Goal: Navigation & Orientation: Find specific page/section

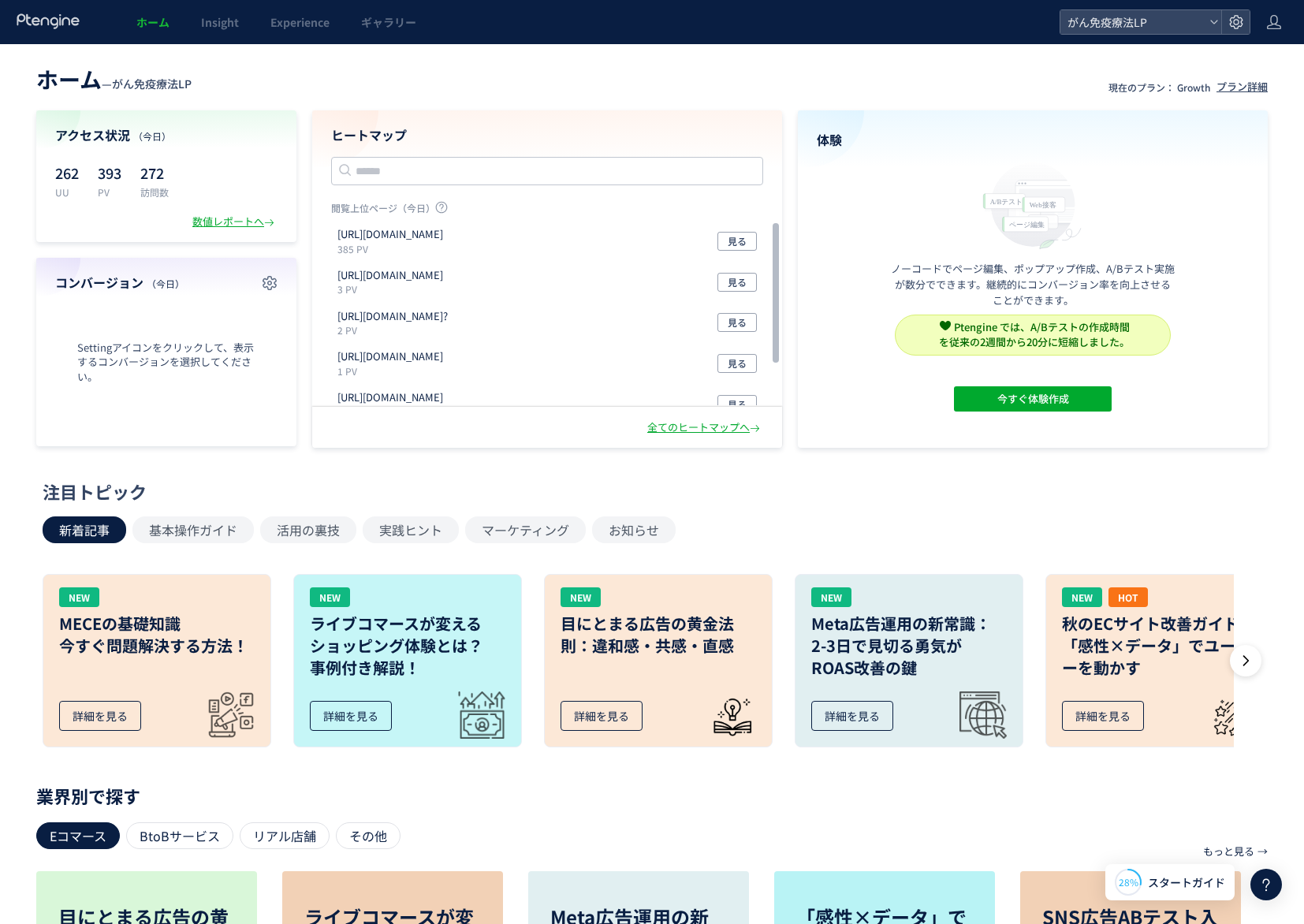
click at [84, 218] on div "数値レポートへ" at bounding box center [166, 221] width 222 height 15
click at [535, 477] on div "閲覧上位ページ（今日） [URL][DOMAIN_NAME] 385 PV 見る [URL][DOMAIN_NAME] 3 PV 見る [URL][DOMAI…" at bounding box center [548, 341] width 432 height 281
click at [278, 283] on icon "button" at bounding box center [269, 283] width 19 height 19
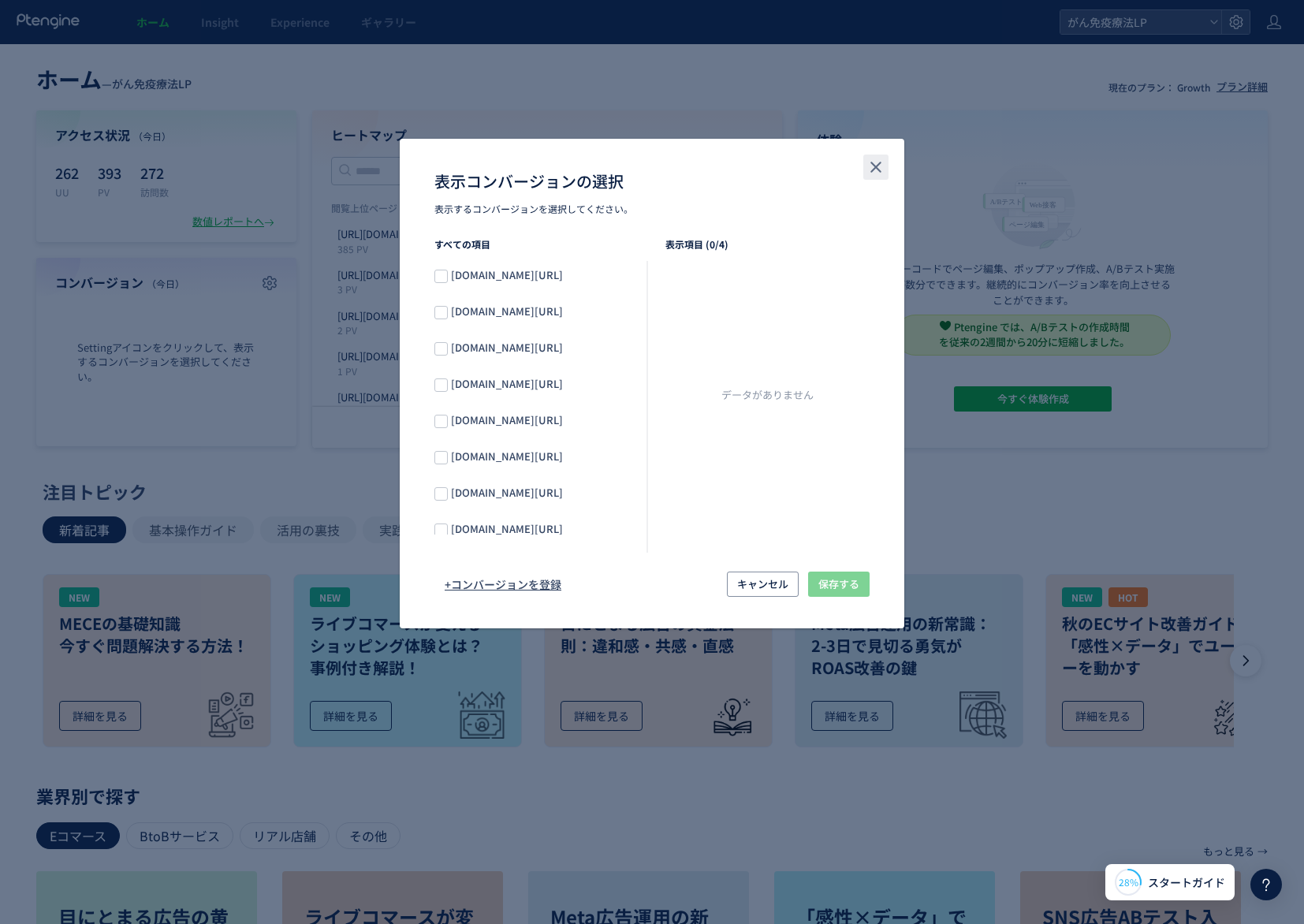
drag, startPoint x: 879, startPoint y: 172, endPoint x: 827, endPoint y: 185, distance: 53.6
click at [880, 173] on icon "close" at bounding box center [876, 167] width 19 height 19
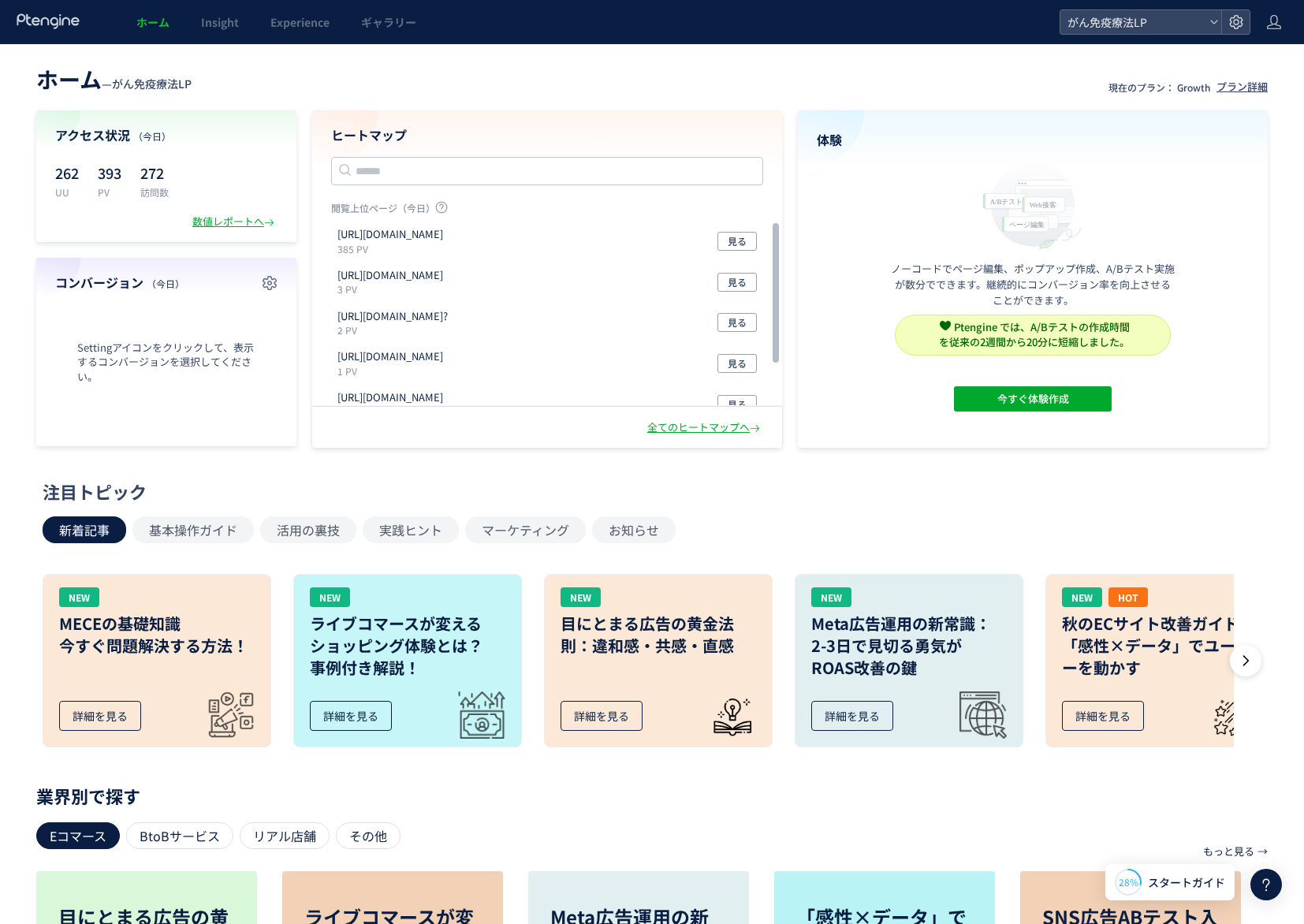
click at [131, 369] on span "Settingアイコンをクリックして、表示するコンバージョンを選択してください。" at bounding box center [166, 362] width 222 height 44
click at [145, 362] on span "Settingアイコンをクリックして、表示するコンバージョンを選択してください。" at bounding box center [166, 362] width 222 height 44
click at [153, 362] on span "Settingアイコンをクリックして、表示するコンバージョンを選択してください。" at bounding box center [166, 362] width 222 height 44
click at [111, 283] on h4 "コンバージョン （今日）" at bounding box center [166, 283] width 222 height 18
click at [202, 285] on h4 "コンバージョン （今日）" at bounding box center [166, 283] width 222 height 18
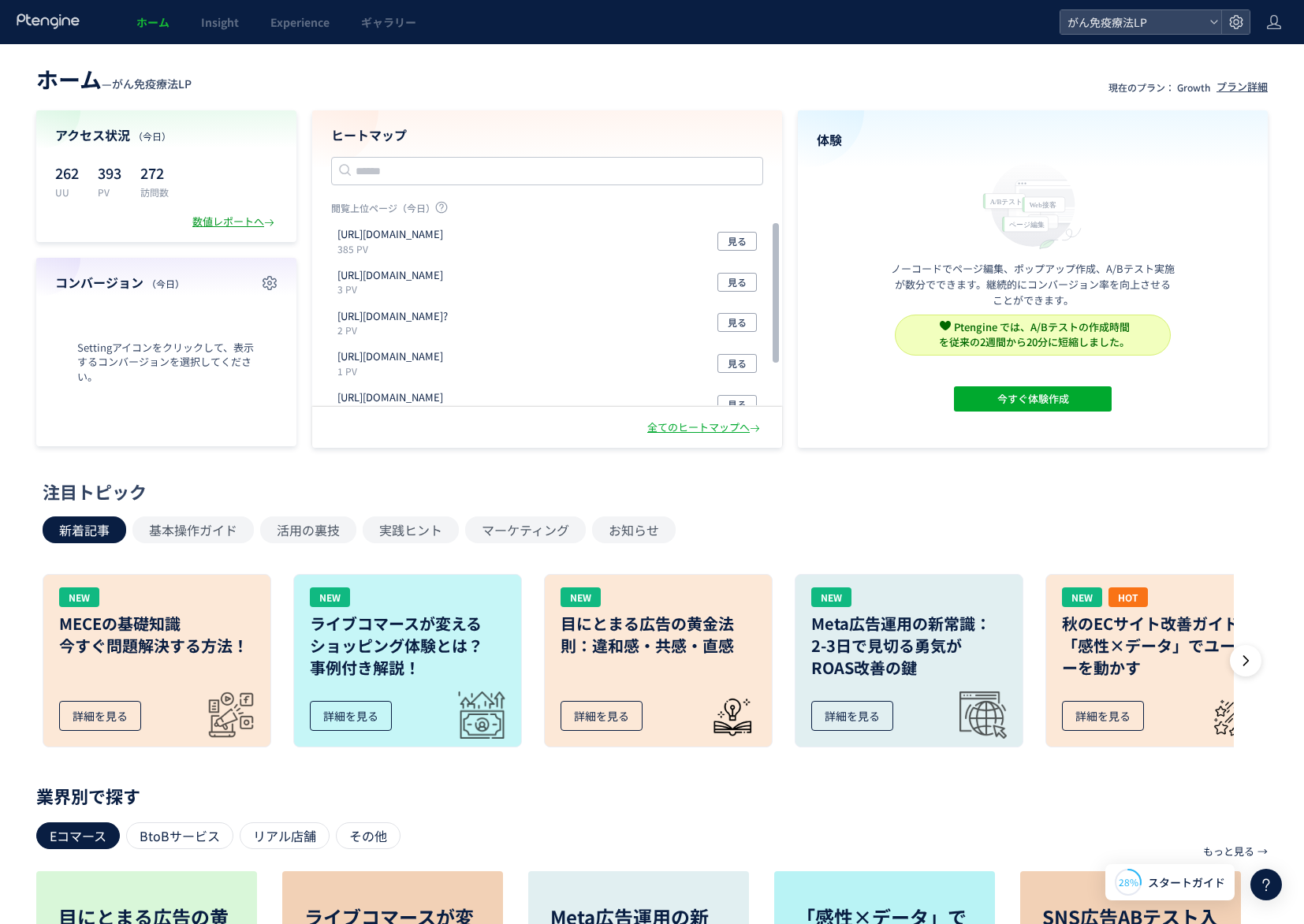
click at [236, 220] on div "数値レポートへ" at bounding box center [235, 221] width 85 height 15
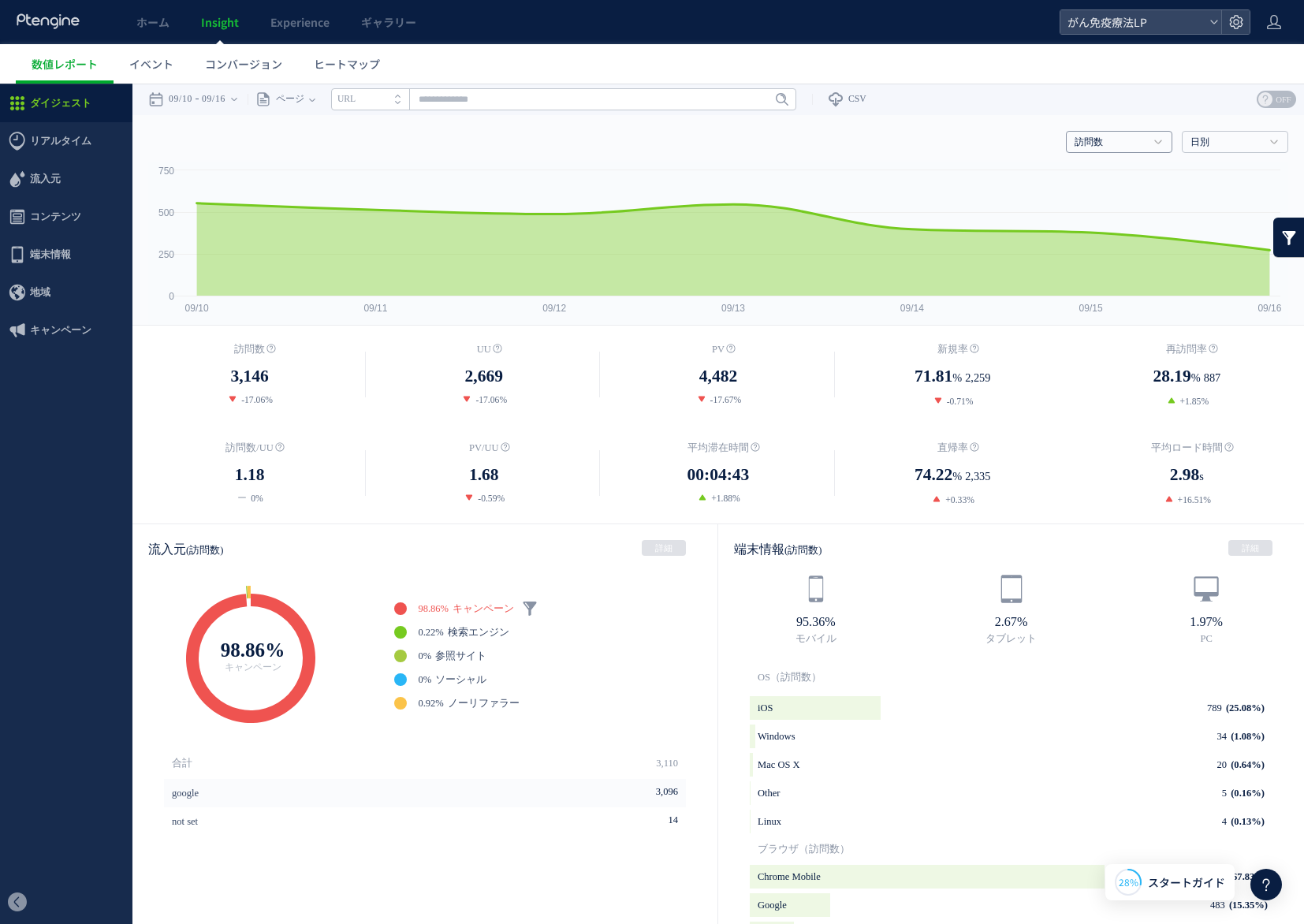
click at [1152, 139] on h4 "訪問数" at bounding box center [1120, 142] width 107 height 22
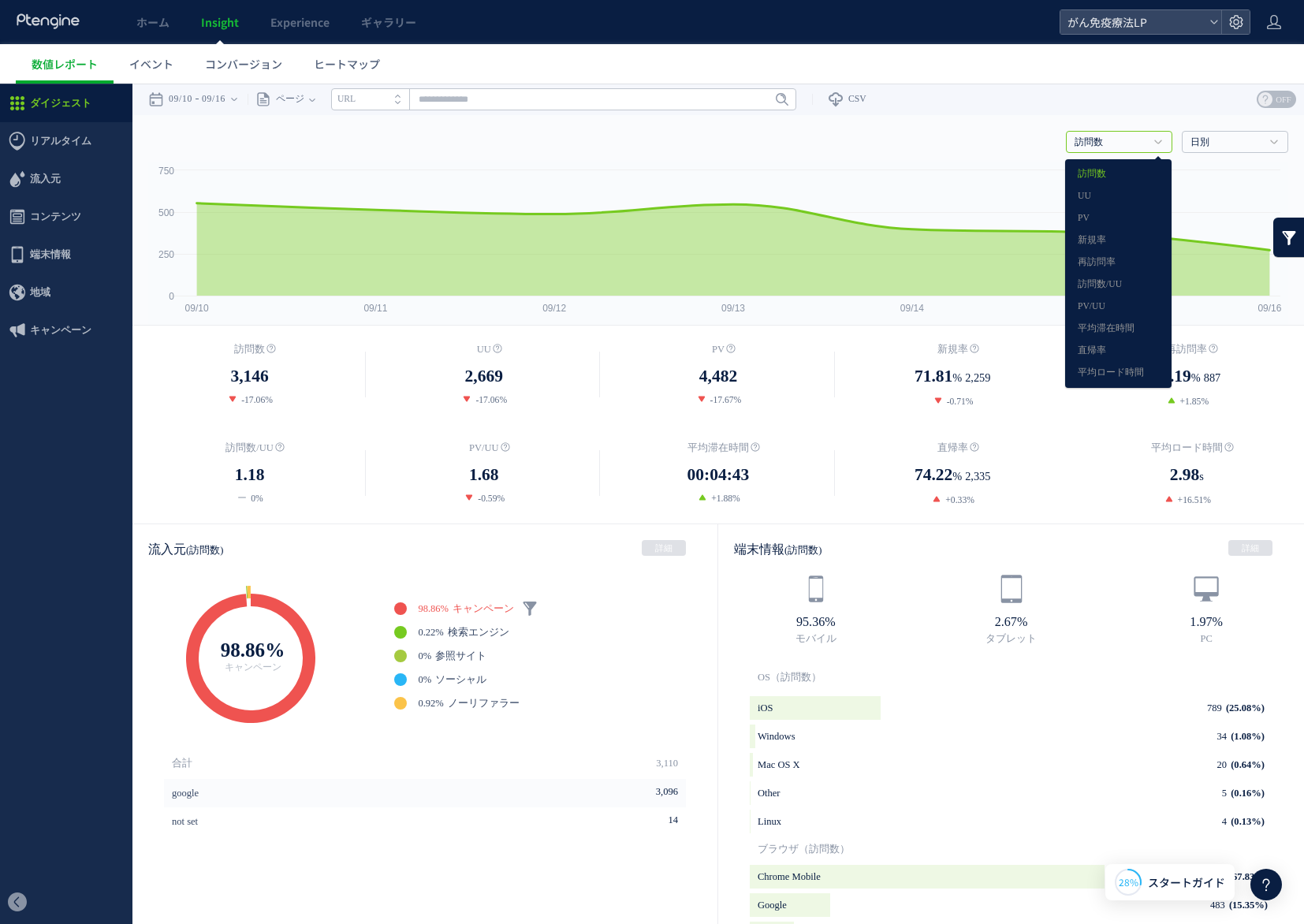
click at [1180, 64] on ul "数値レポート イベント コンバージョン ヒートマップ" at bounding box center [660, 64] width 1289 height 40
click at [863, 168] on rect at bounding box center [718, 244] width 1140 height 163
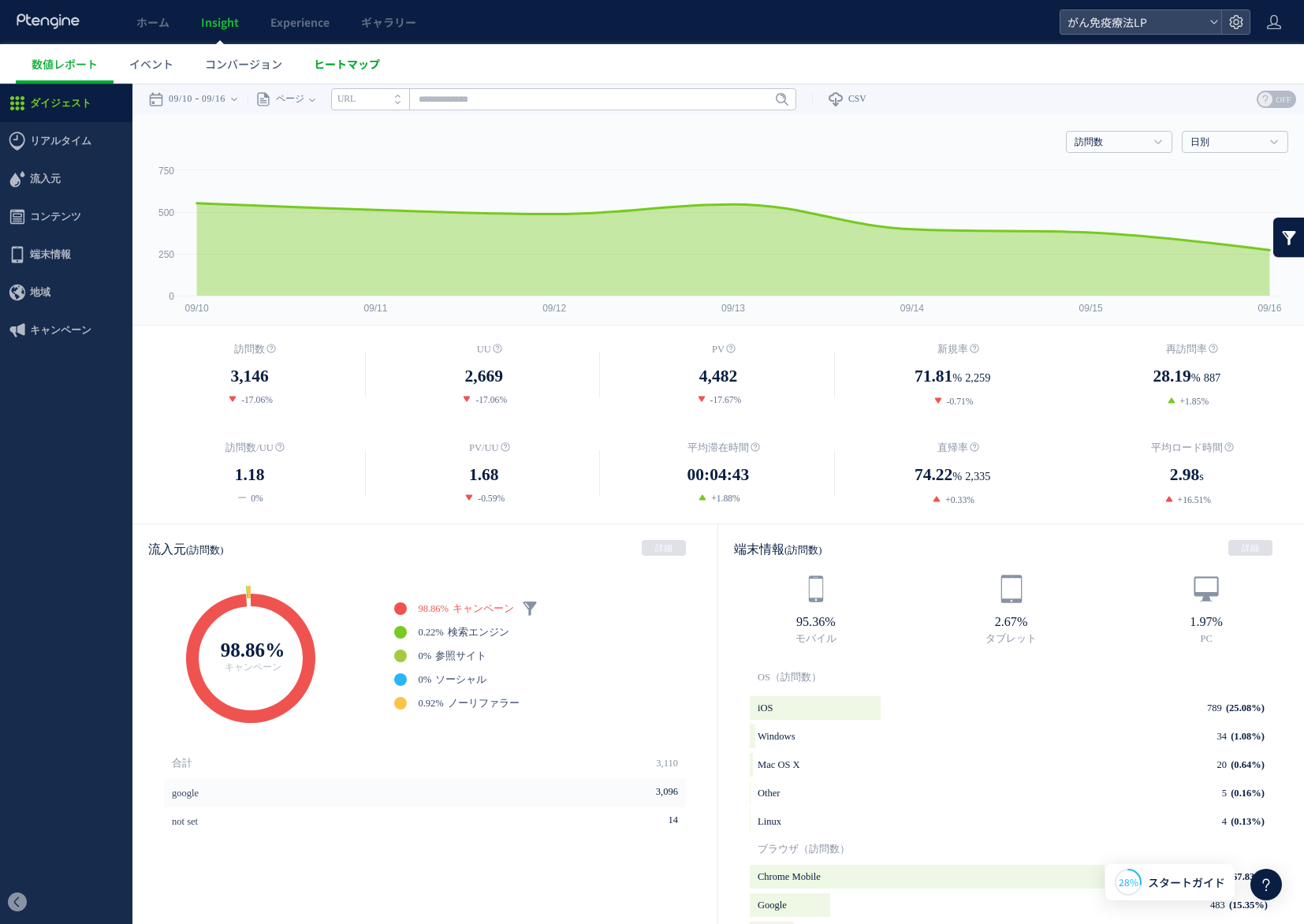
click at [350, 73] on link "ヒートマップ" at bounding box center [347, 64] width 98 height 40
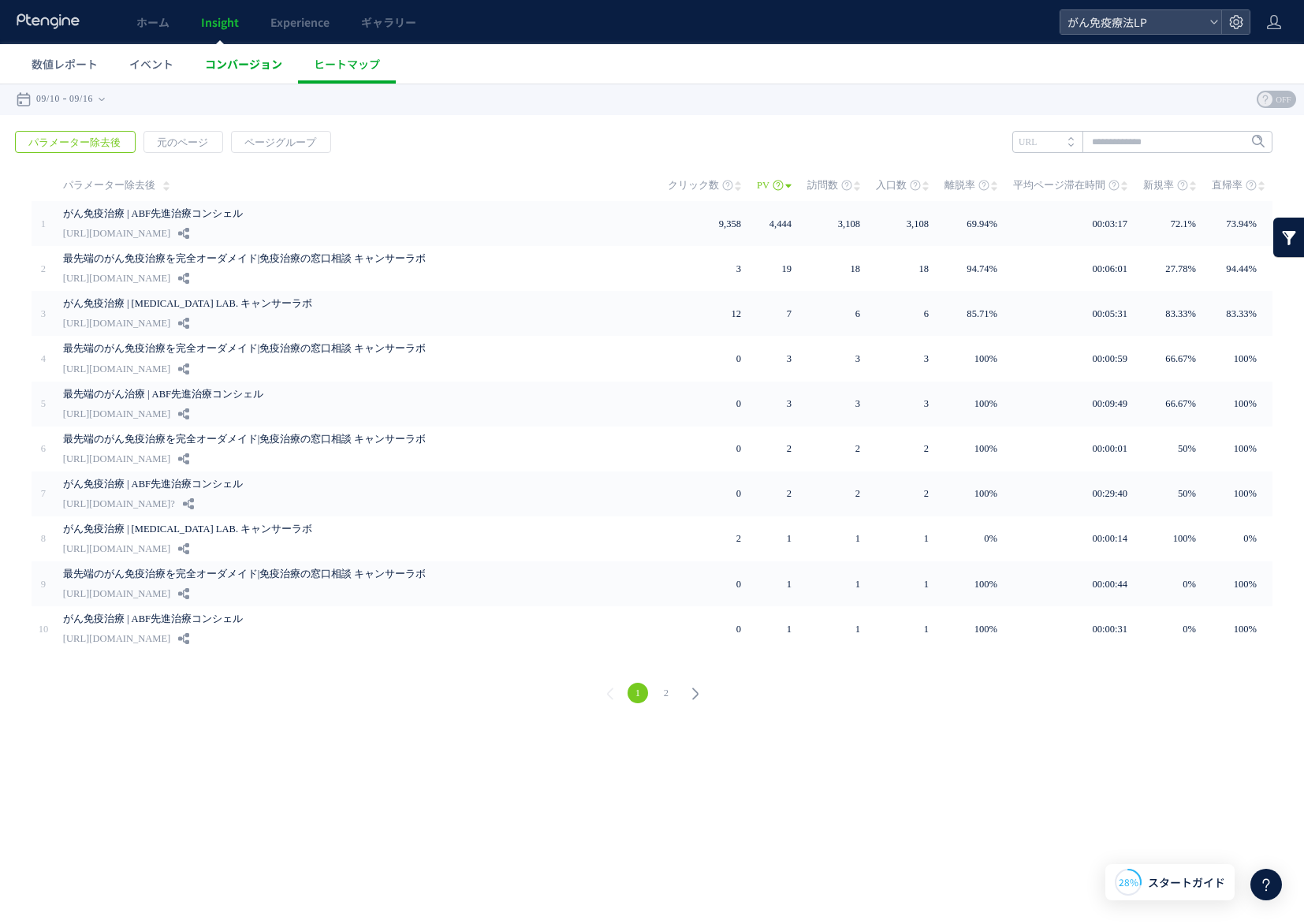
click at [259, 65] on span "コンバージョン" at bounding box center [244, 63] width 78 height 15
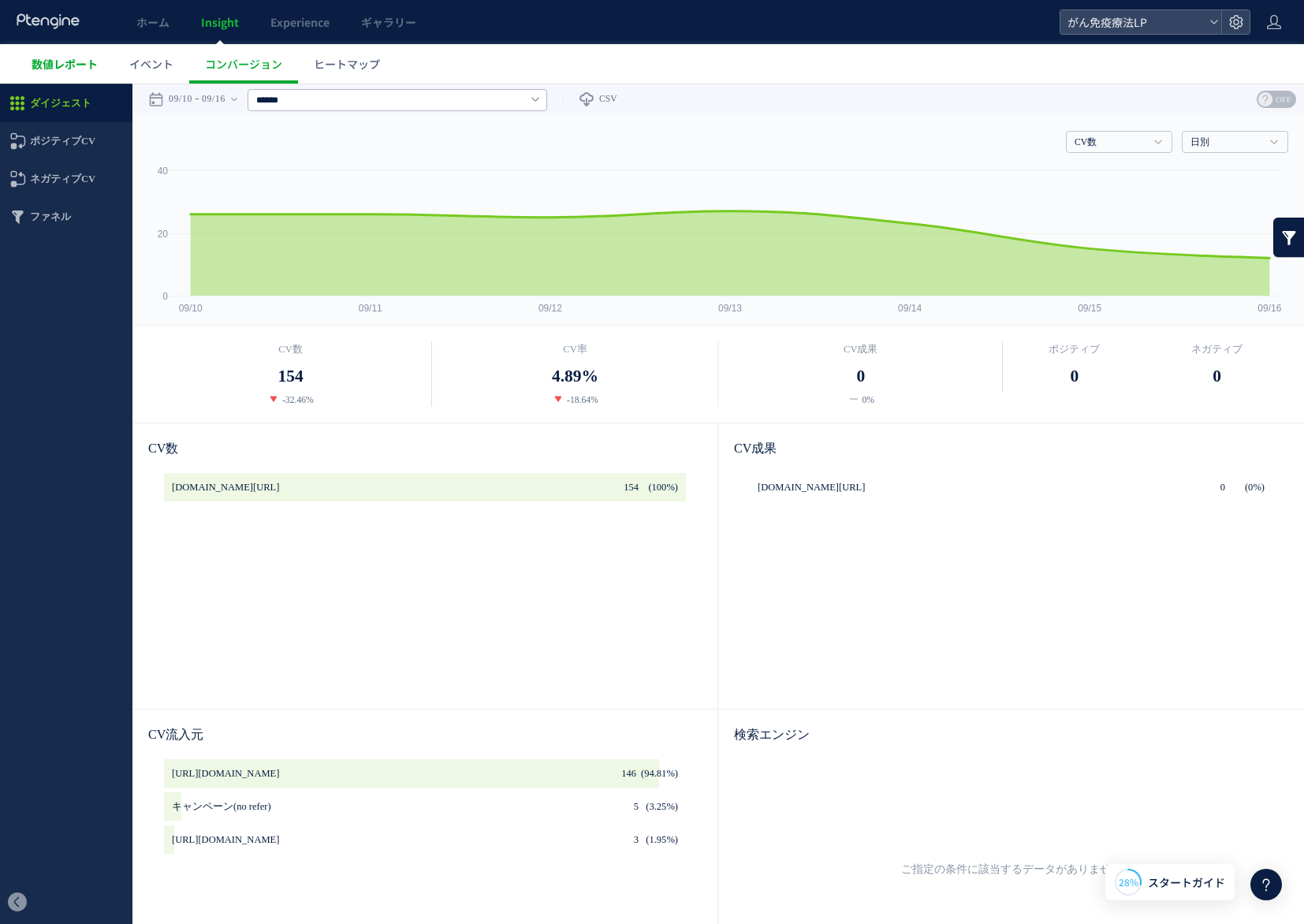
click at [49, 65] on span "数値レポート" at bounding box center [64, 63] width 66 height 15
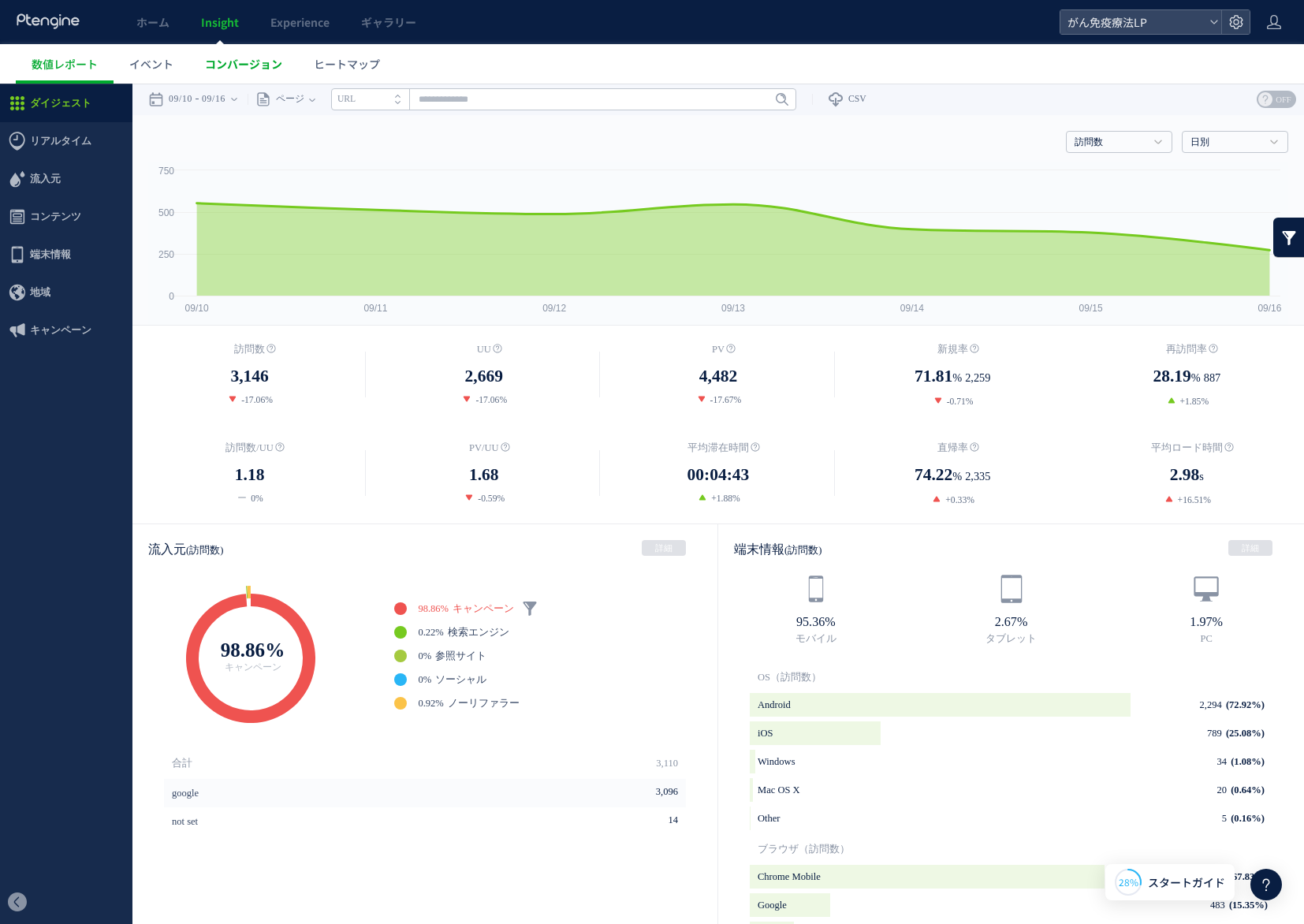
click at [245, 70] on span "コンバージョン" at bounding box center [244, 63] width 78 height 15
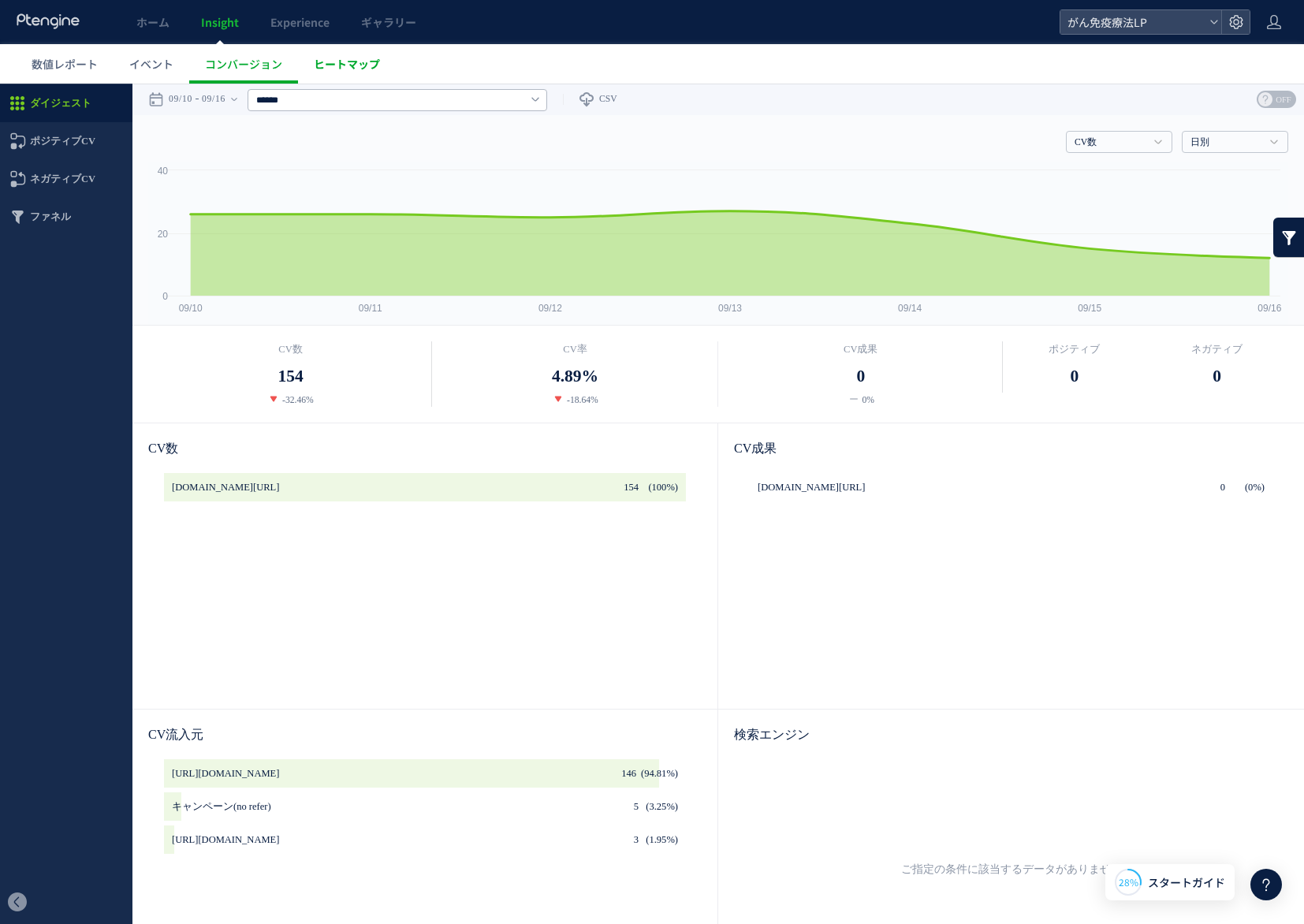
click at [355, 52] on link "ヒートマップ" at bounding box center [347, 64] width 98 height 40
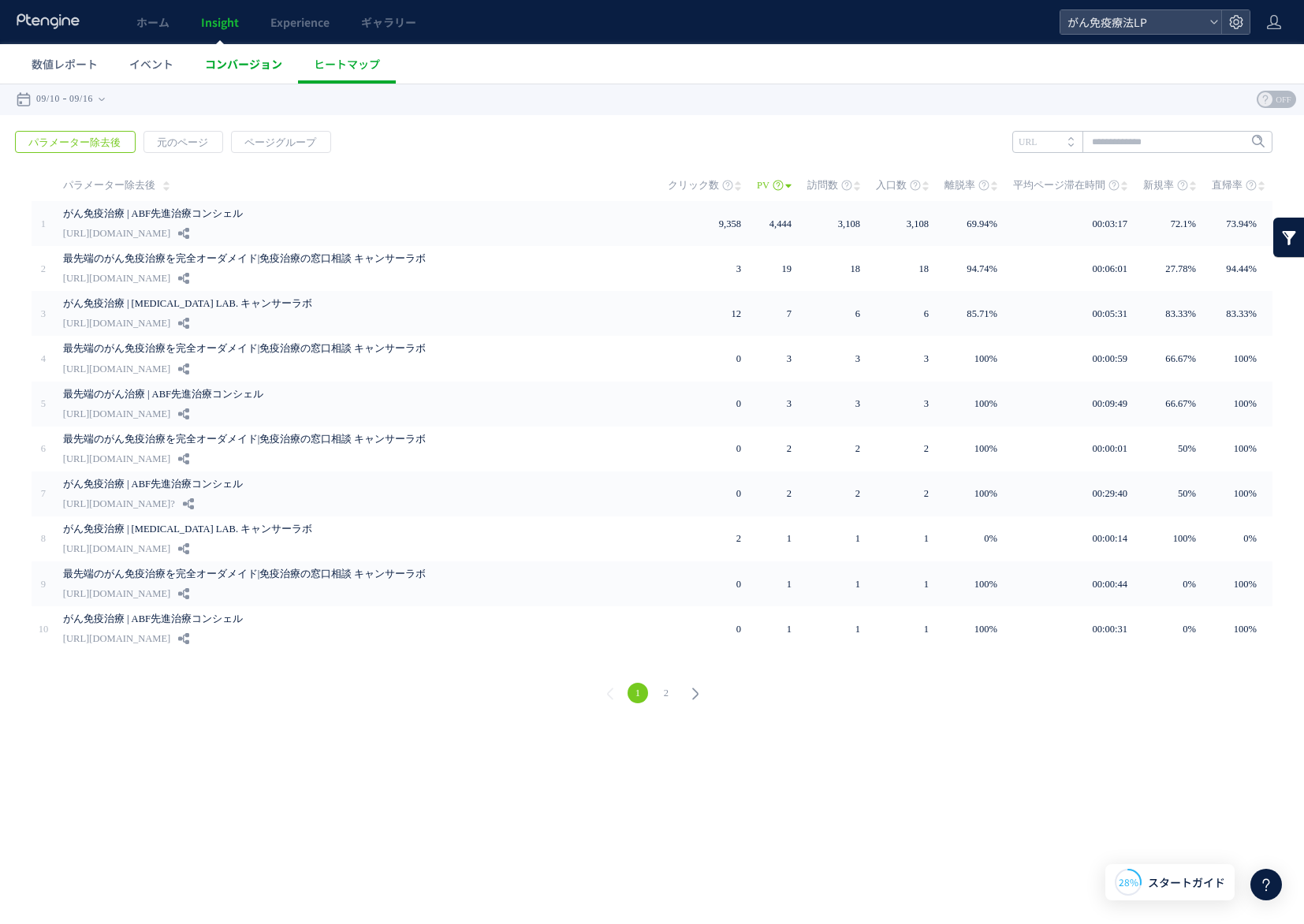
click at [281, 65] on span "コンバージョン" at bounding box center [244, 63] width 78 height 15
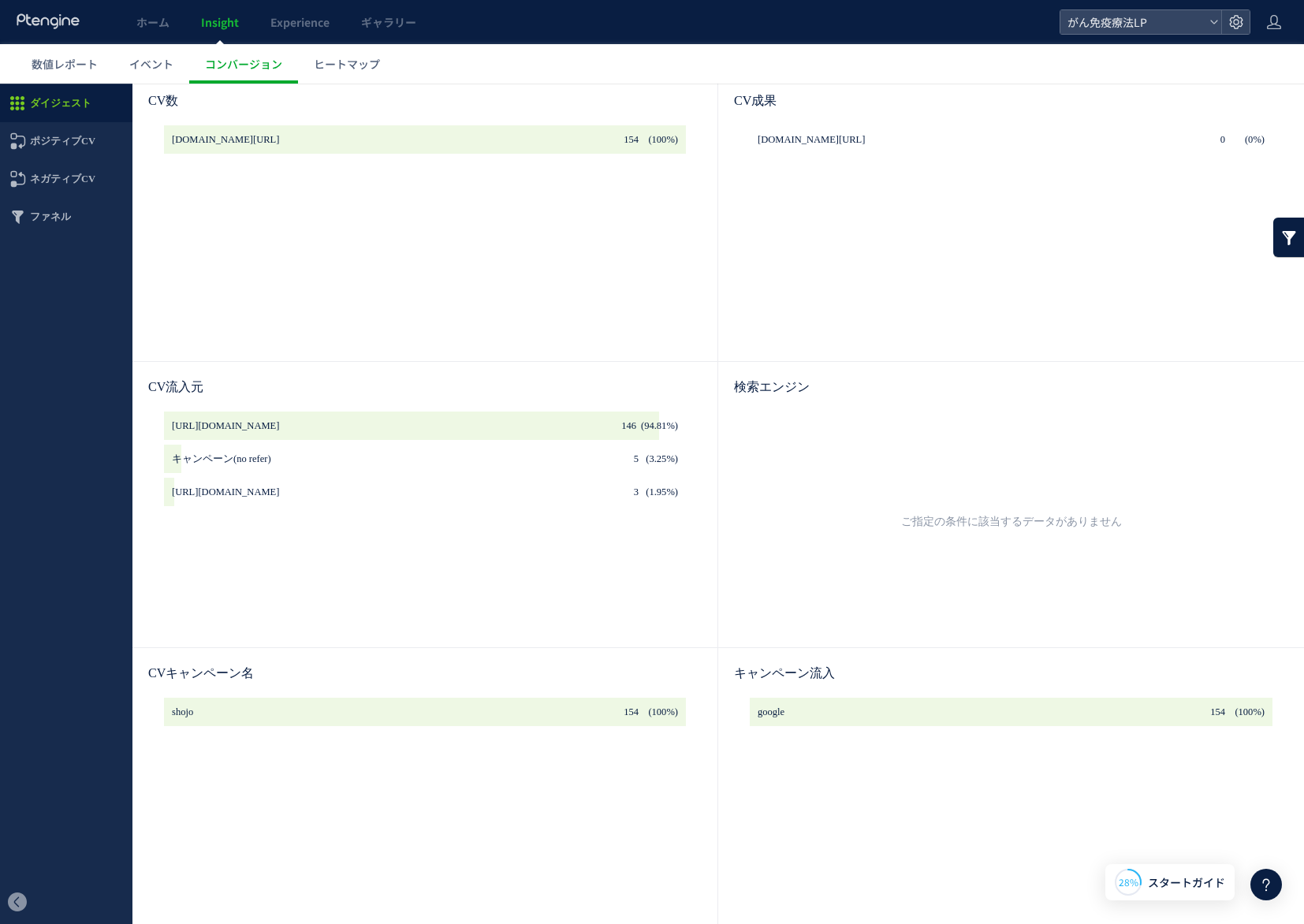
scroll to position [358, 0]
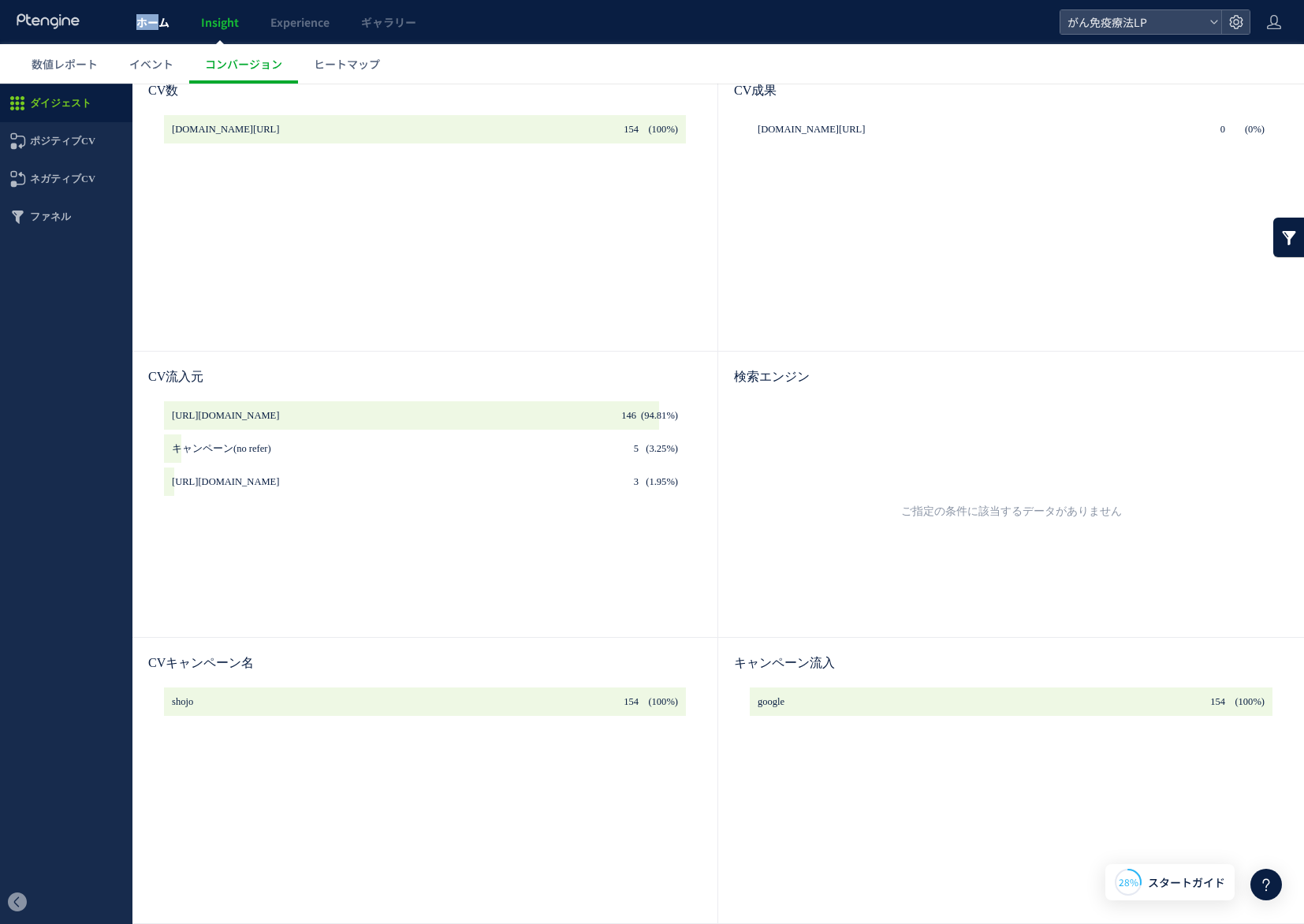
click at [152, 14] on span "ホーム" at bounding box center [153, 22] width 33 height 15
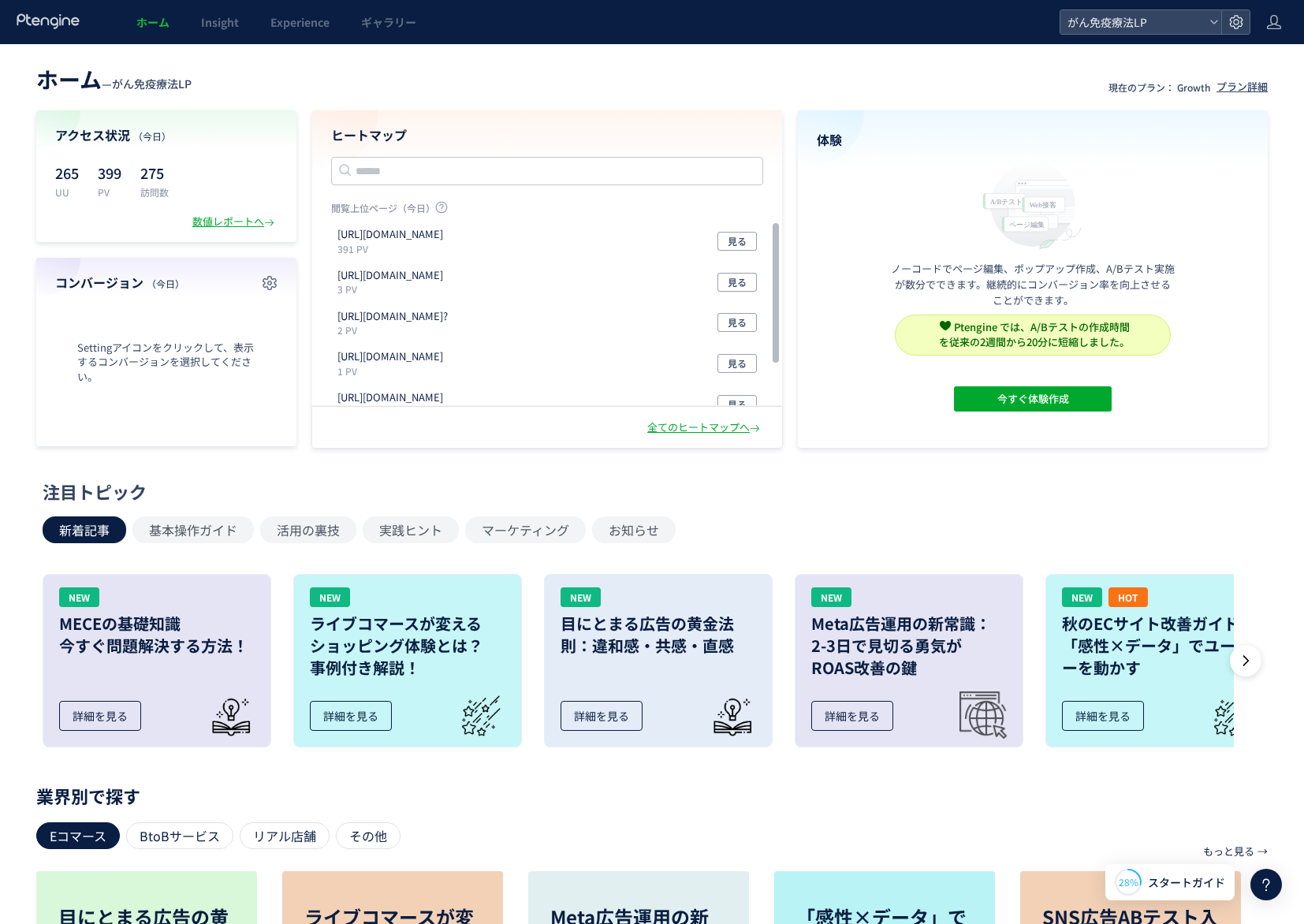
drag, startPoint x: 28, startPoint y: 551, endPoint x: 59, endPoint y: 568, distance: 35.4
click at [28, 551] on div "注目トピック 新着記事 基本操作ガイド 活用の裏技 実践ヒント マーケティング お知らせ NEW MECEの基礎知識 今すぐ問題解決する方法！ 詳細を見る N…" at bounding box center [648, 620] width 1312 height 280
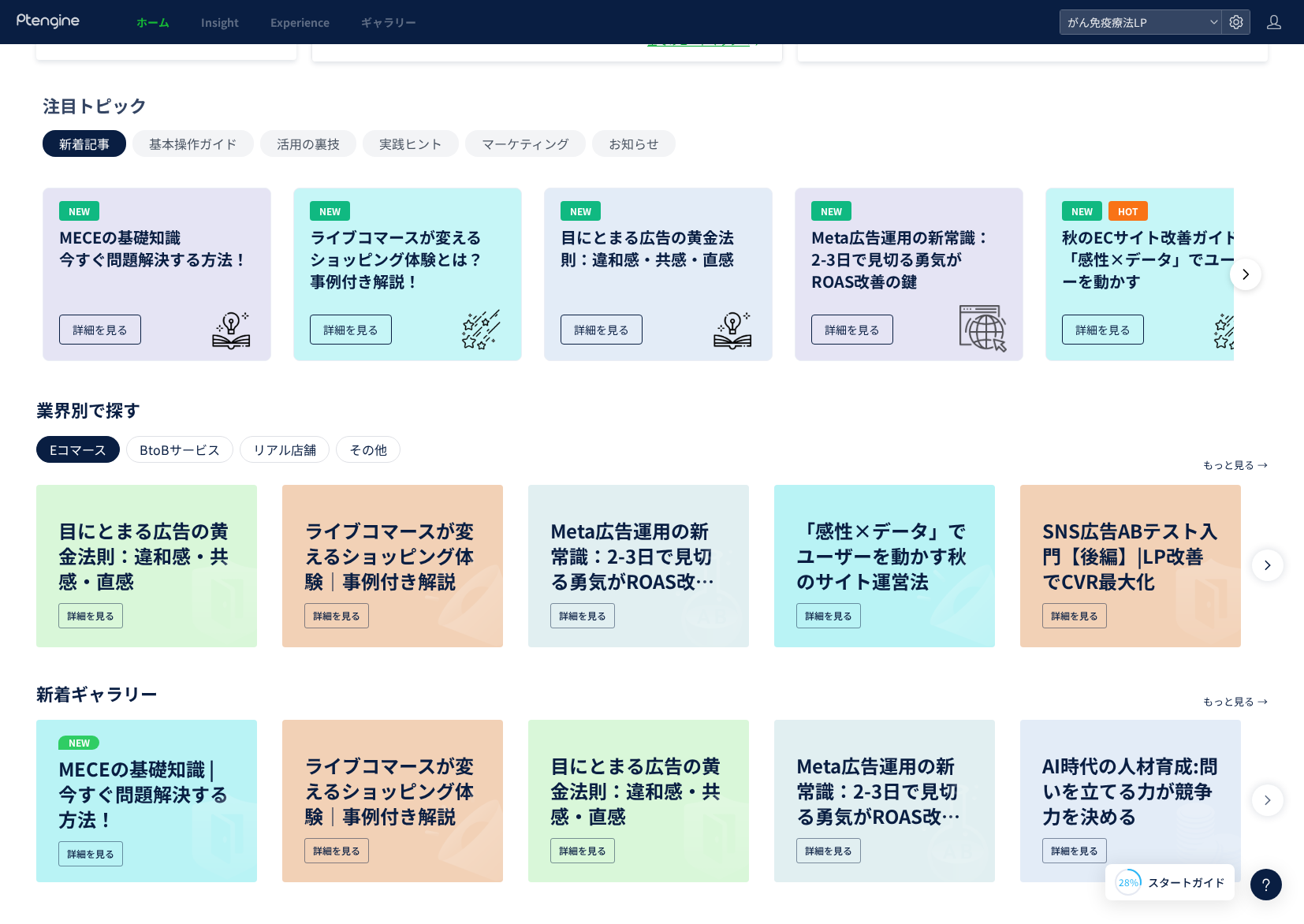
click at [1267, 571] on icon at bounding box center [1268, 565] width 13 height 13
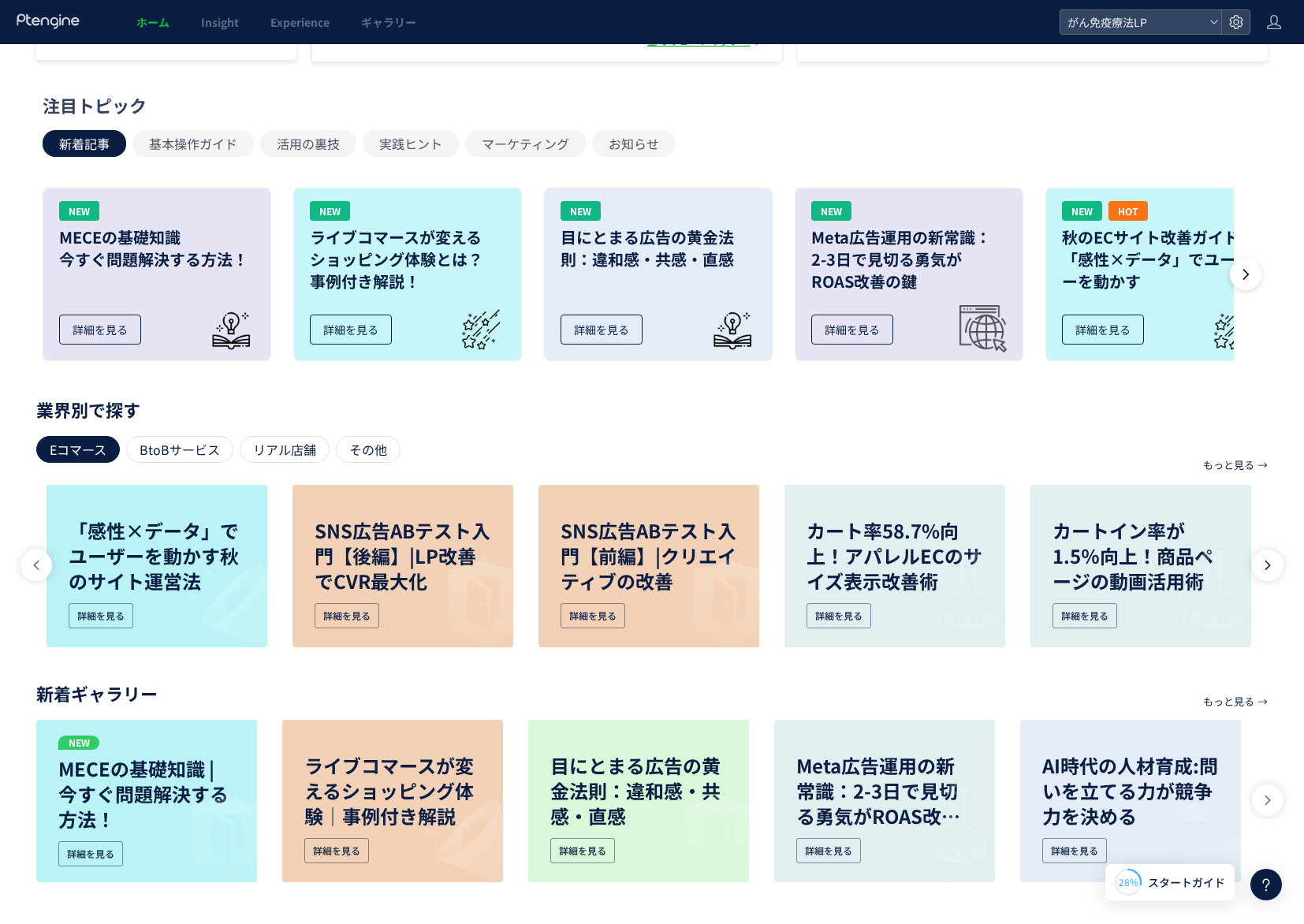
scroll to position [0, 738]
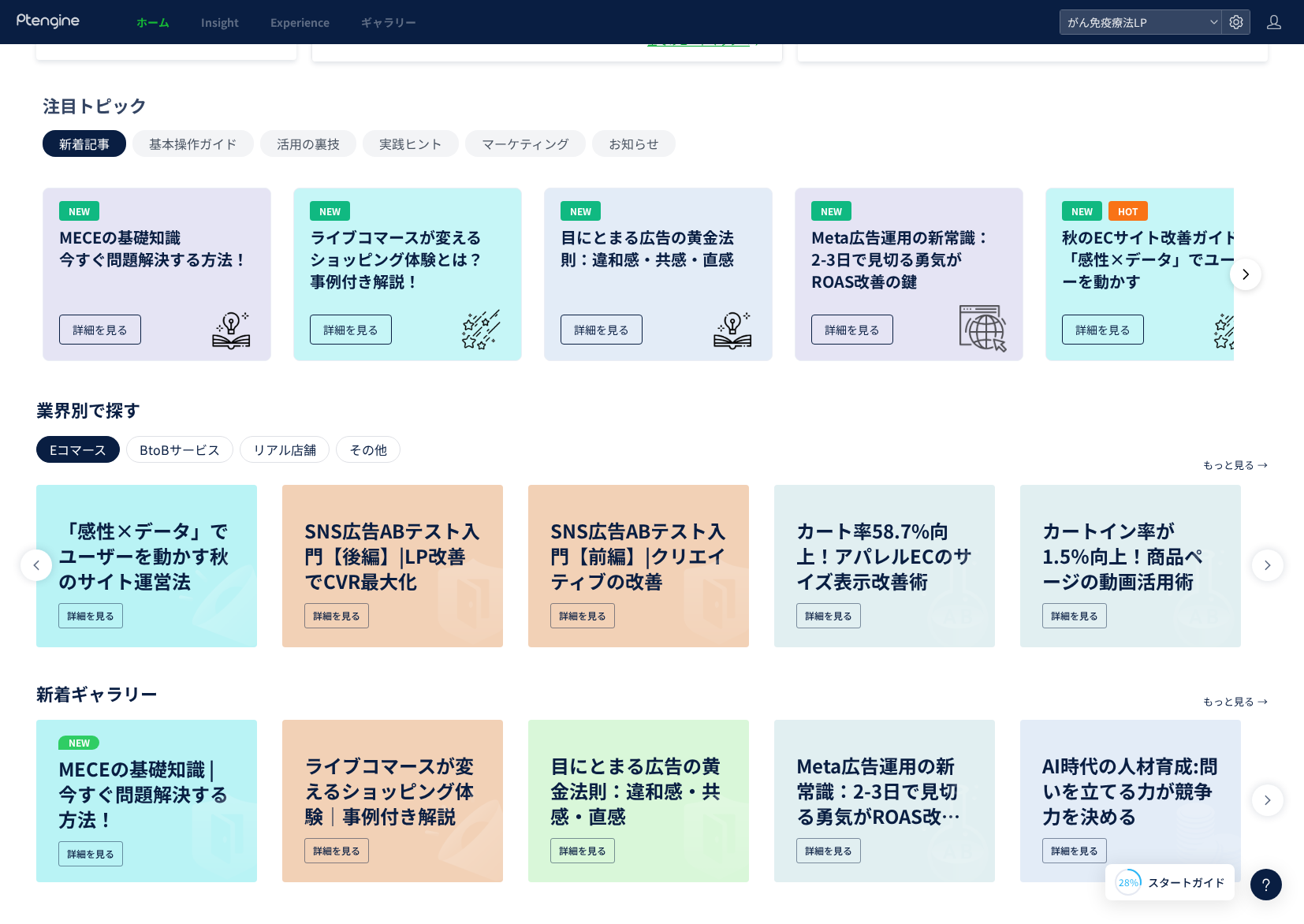
click at [1271, 783] on div "もっと見る → 目的別で探す リード獲得 離脱防止 プロモーション レコメンド アンケートやレビュー お知らせやガイド サイト利用促進 ライブコマースが変える…" at bounding box center [652, 664] width 1304 height 518
click at [1271, 797] on icon at bounding box center [1268, 800] width 13 height 13
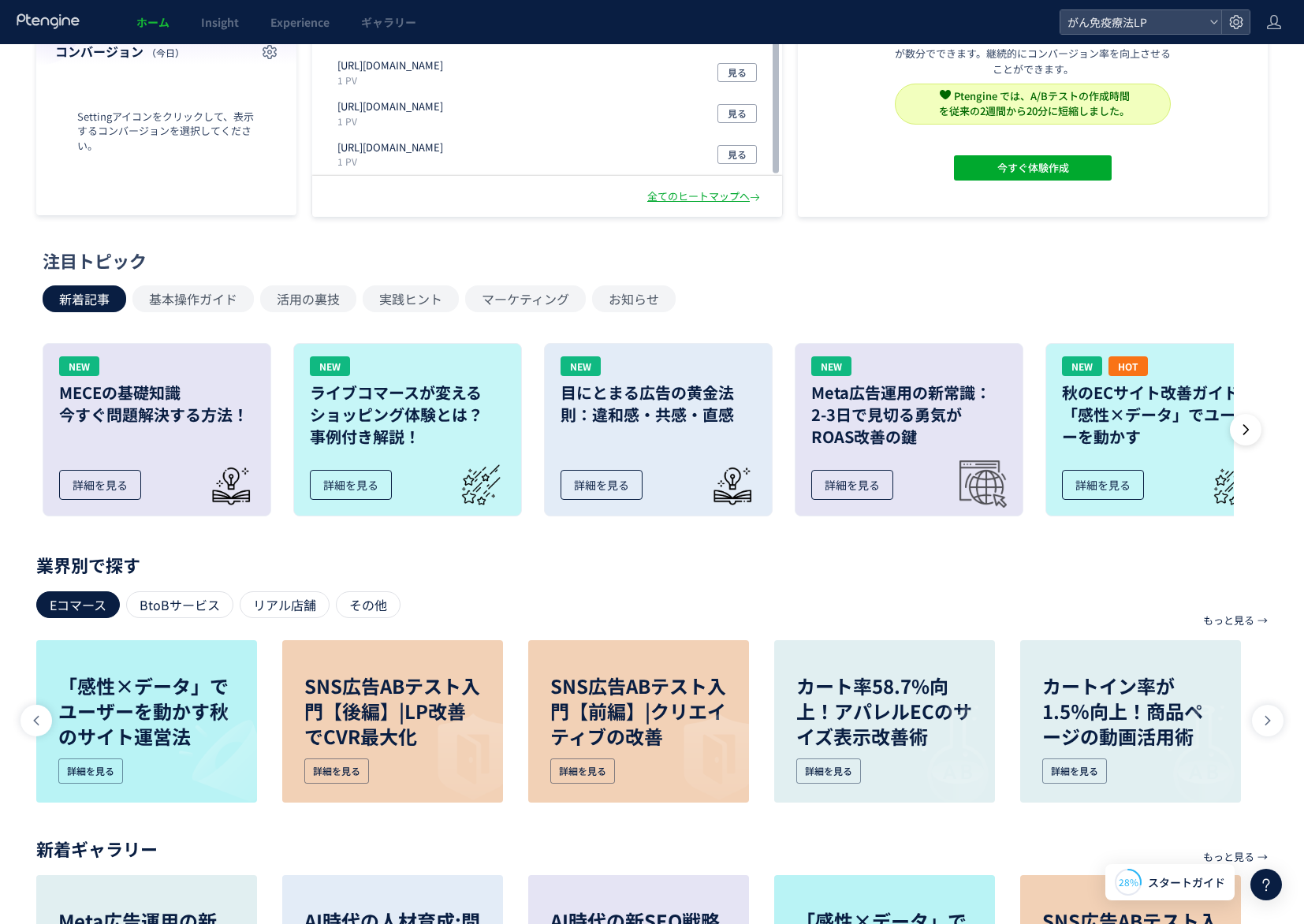
scroll to position [0, 0]
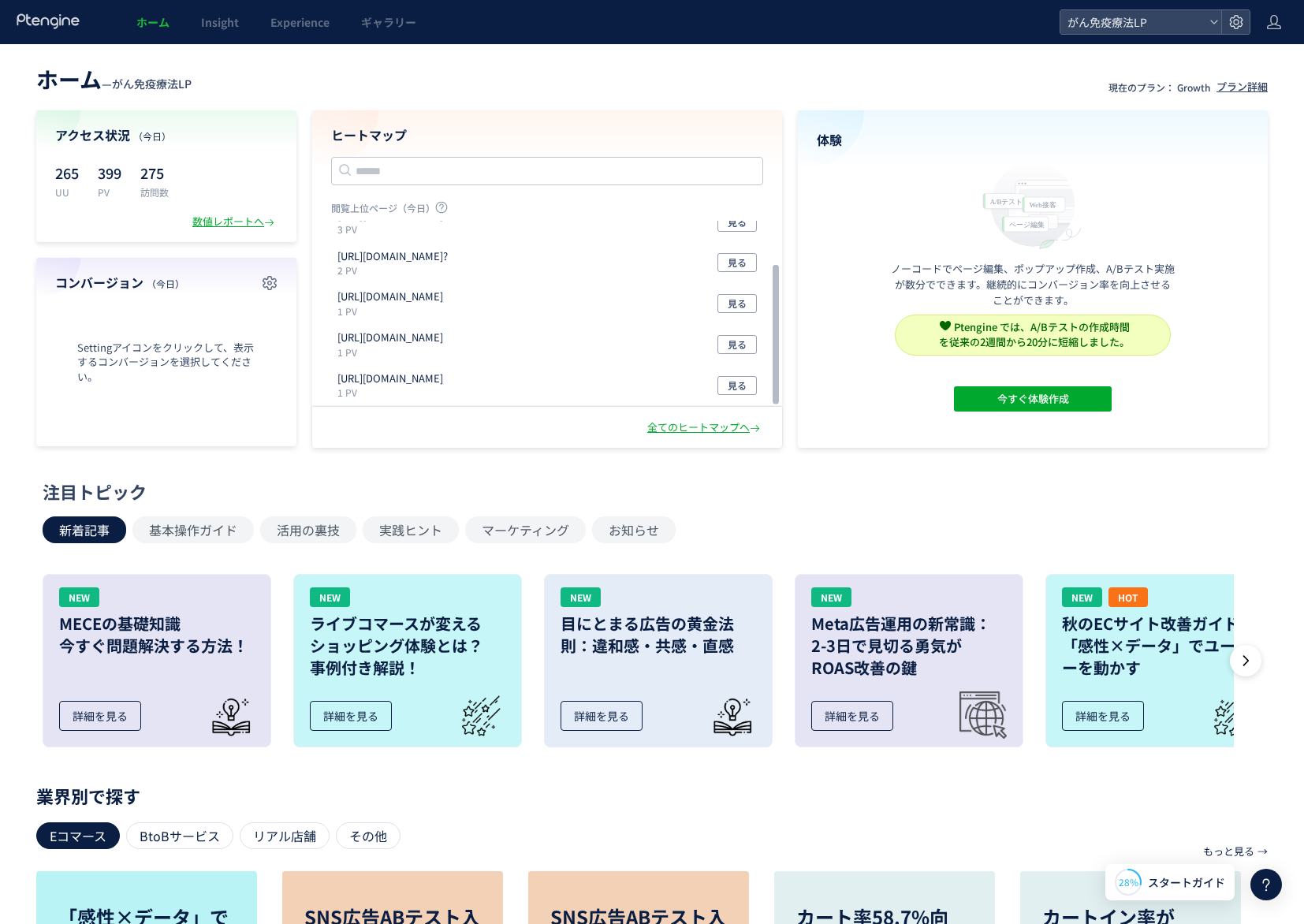
drag, startPoint x: 704, startPoint y: 134, endPoint x: 776, endPoint y: 73, distance: 94.4
click at [706, 133] on h4 "ヒートマップ" at bounding box center [548, 135] width 432 height 18
